Goal: Information Seeking & Learning: Learn about a topic

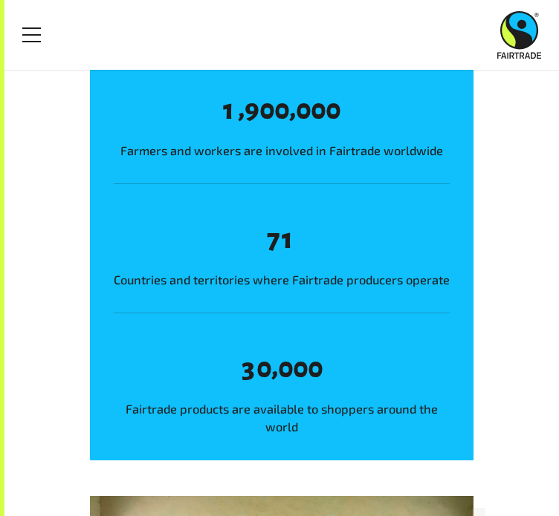
scroll to position [172, 0]
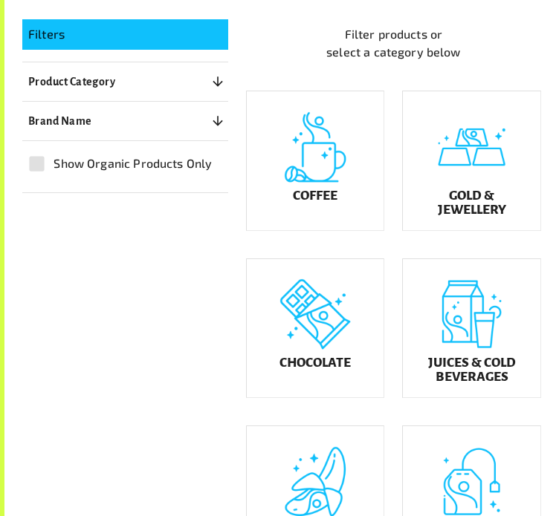
scroll to position [279, 0]
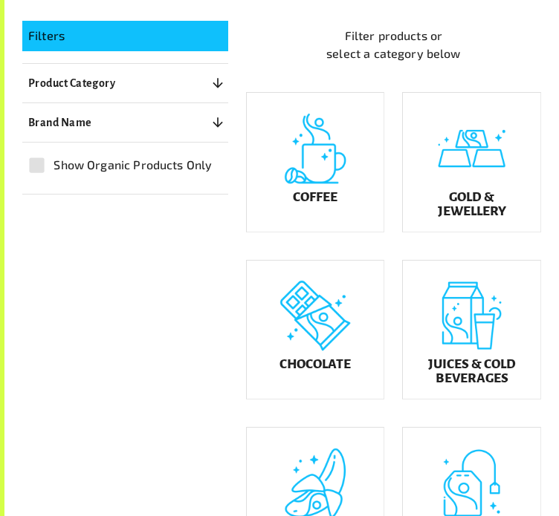
drag, startPoint x: 475, startPoint y: 204, endPoint x: 221, endPoint y: 356, distance: 295.9
click at [221, 356] on div "Filters Product Category 0 ​ Coffee Gold & Jewellery Chocolate Juices & Cold Be…" at bounding box center [272, 454] width 537 height 903
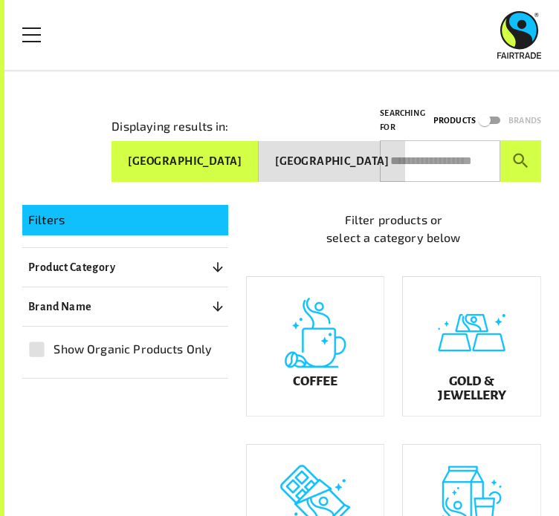
scroll to position [0, 0]
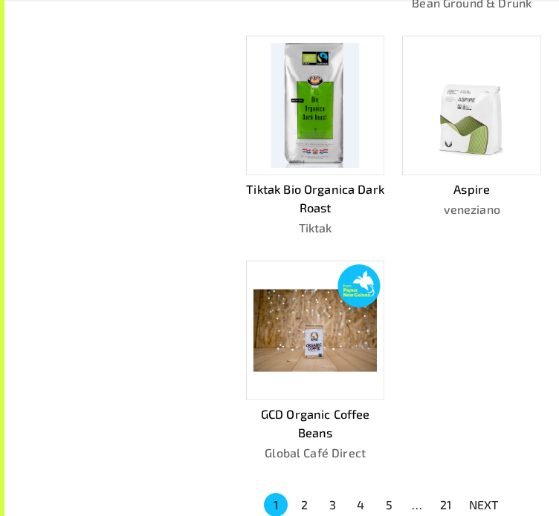
scroll to position [1126, 0]
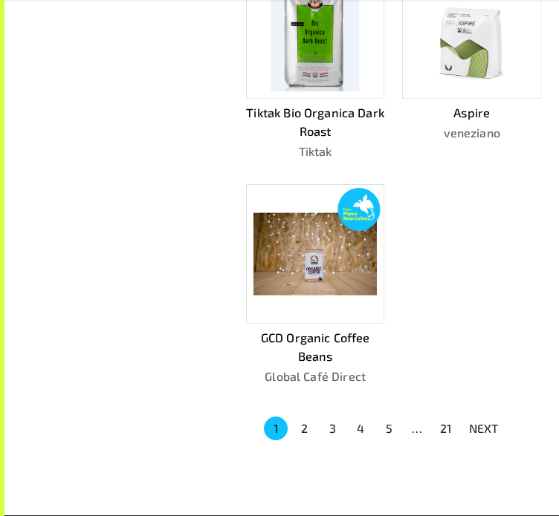
click at [307, 429] on button "2" at bounding box center [304, 429] width 24 height 24
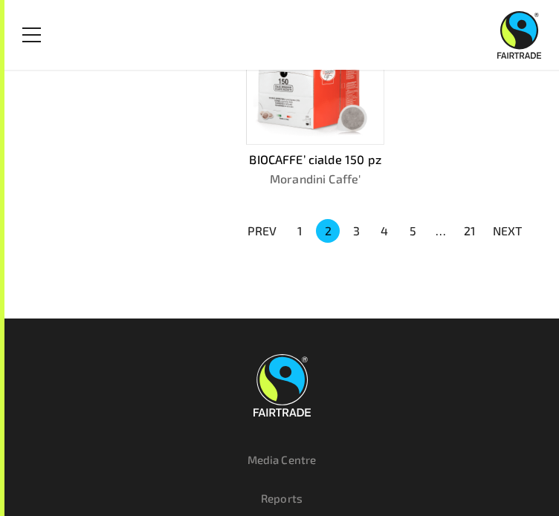
scroll to position [1245, 0]
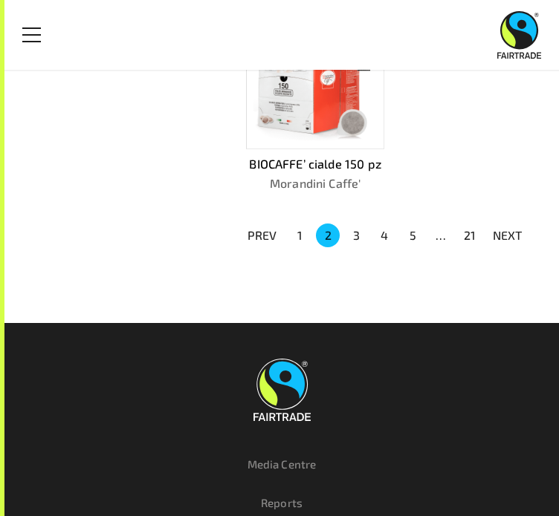
click at [356, 224] on button "3" at bounding box center [356, 236] width 24 height 24
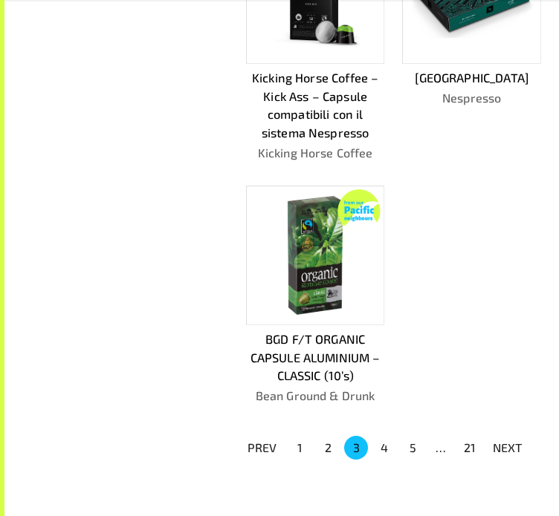
scroll to position [1092, 0]
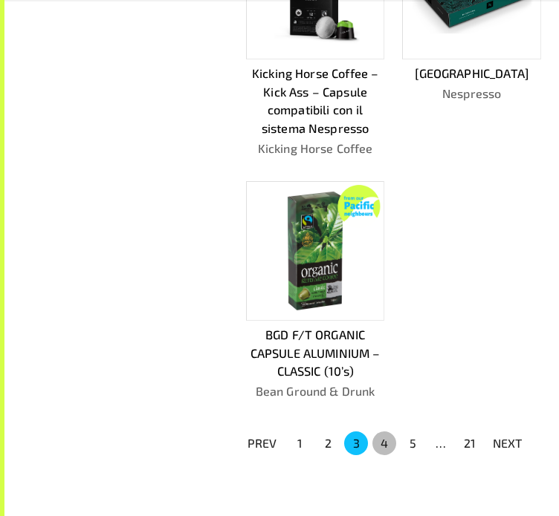
click at [382, 441] on button "4" at bounding box center [384, 444] width 24 height 24
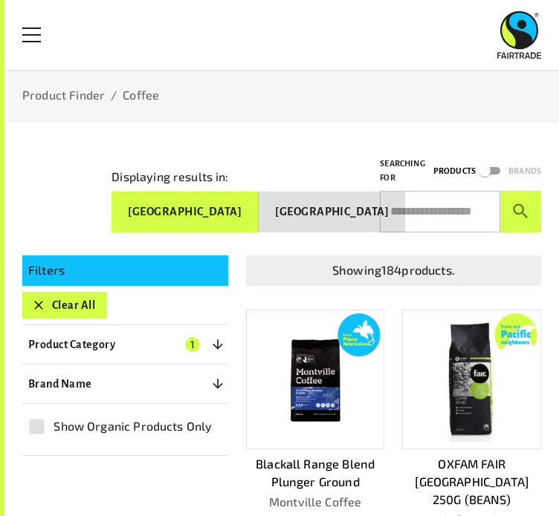
scroll to position [0, 0]
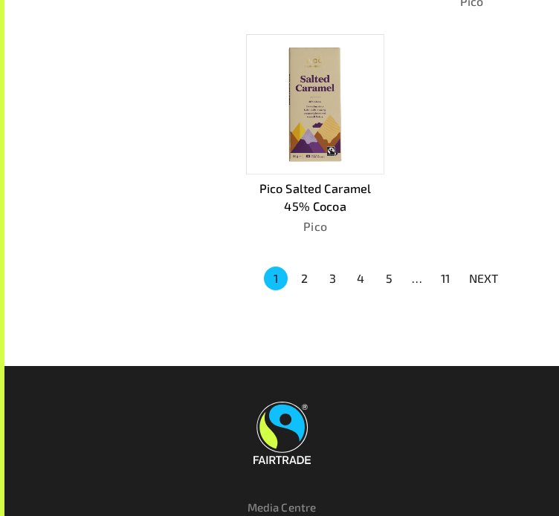
scroll to position [1257, 0]
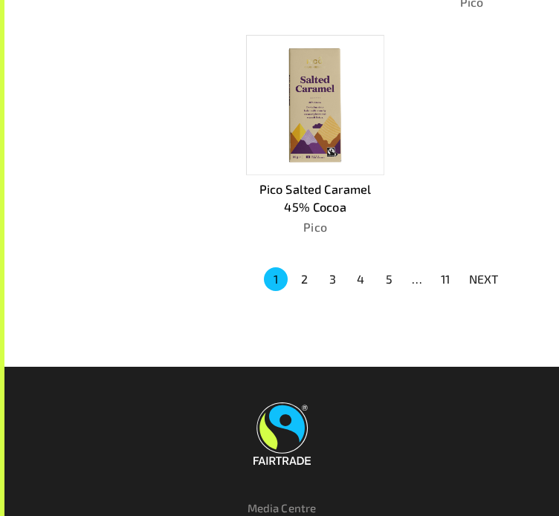
click at [476, 276] on p "NEXT" at bounding box center [484, 279] width 30 height 18
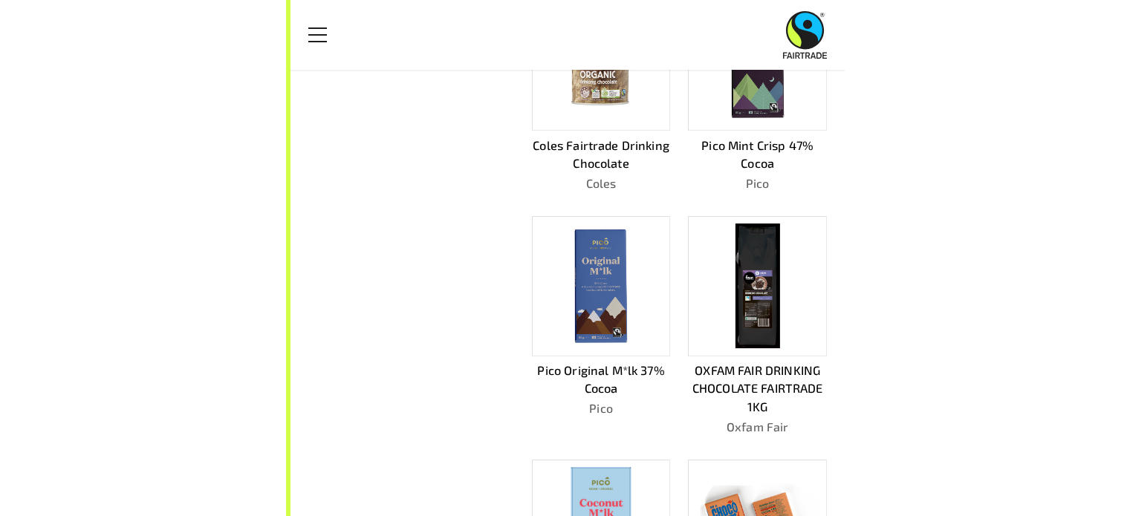
scroll to position [0, 0]
